Goal: Check status

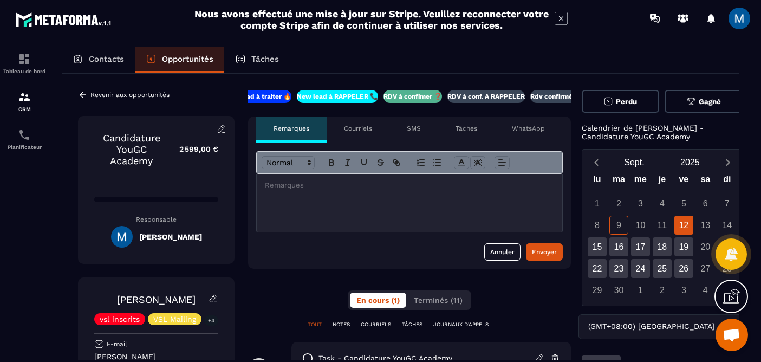
click at [485, 96] on p "RDV à conf. A RAPPELER" at bounding box center [485, 96] width 77 height 9
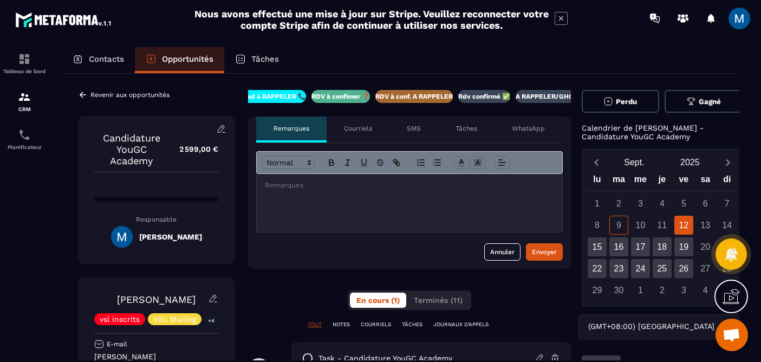
scroll to position [0, 97]
click at [84, 95] on icon at bounding box center [83, 95] width 10 height 10
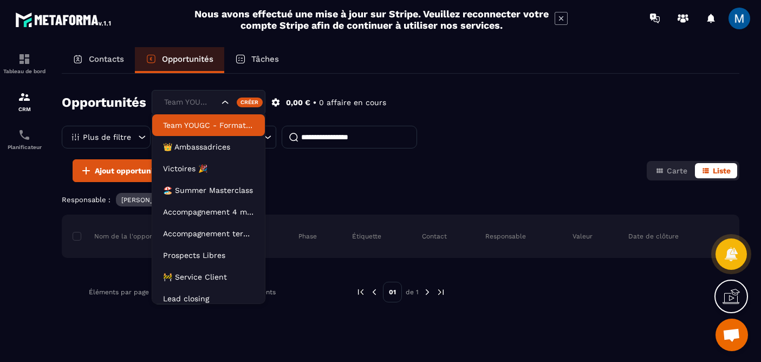
click at [231, 101] on div "Search for option" at bounding box center [238, 102] width 37 height 11
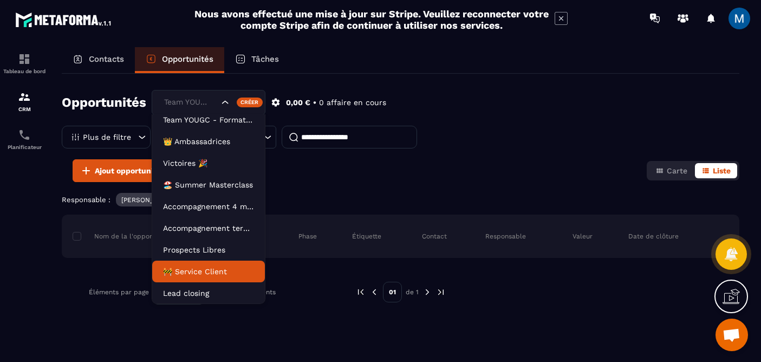
scroll to position [28, 0]
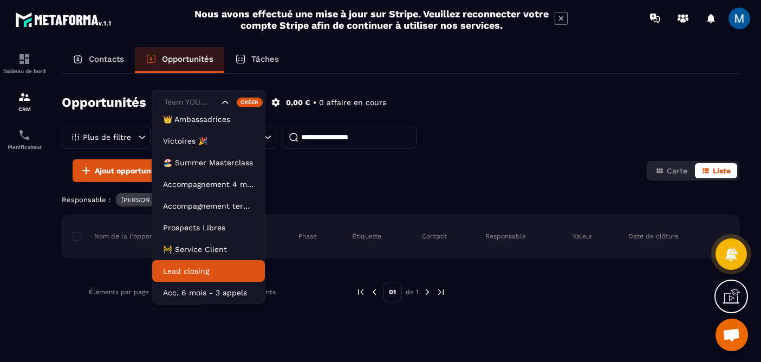
click at [222, 270] on p "Lead closing" at bounding box center [208, 270] width 91 height 11
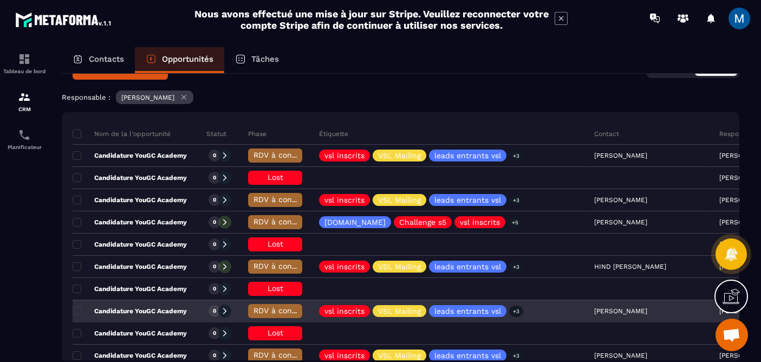
scroll to position [101, 0]
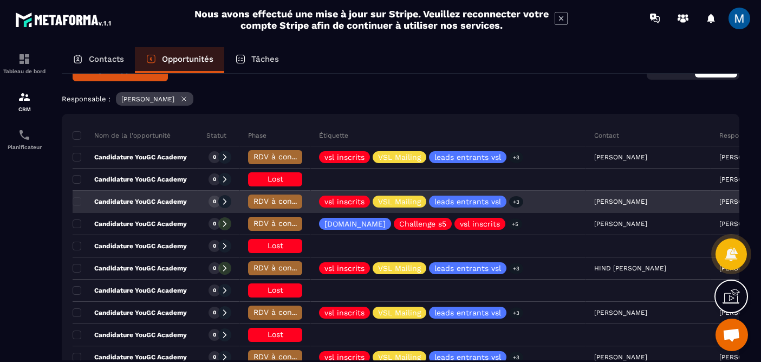
click at [108, 199] on p "Candidature YouGC Academy" at bounding box center [130, 201] width 114 height 9
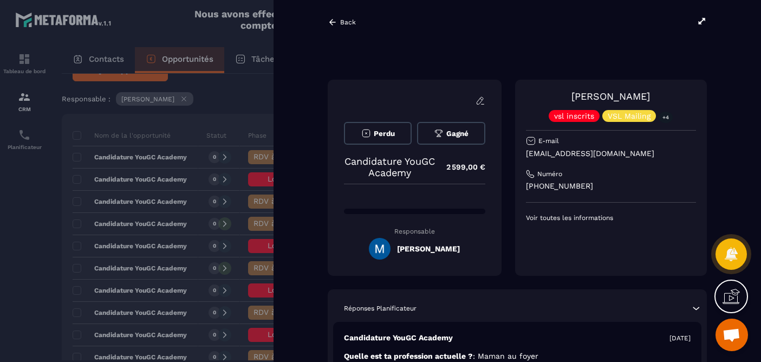
scroll to position [0, 68]
